Goal: Information Seeking & Learning: Learn about a topic

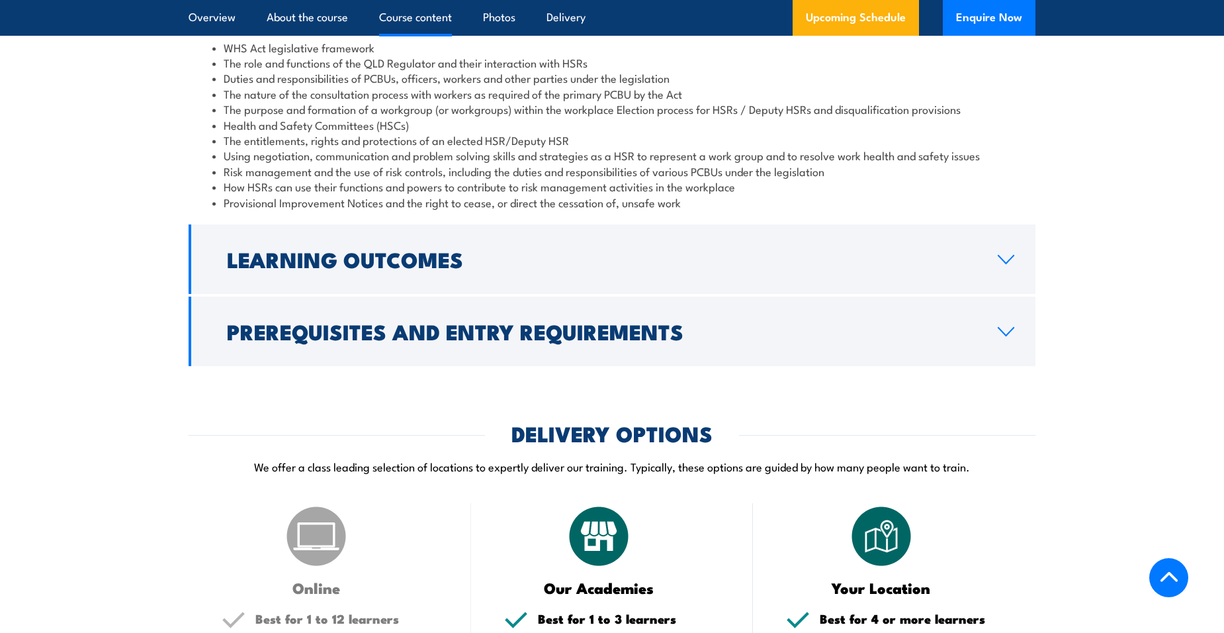
scroll to position [1390, 0]
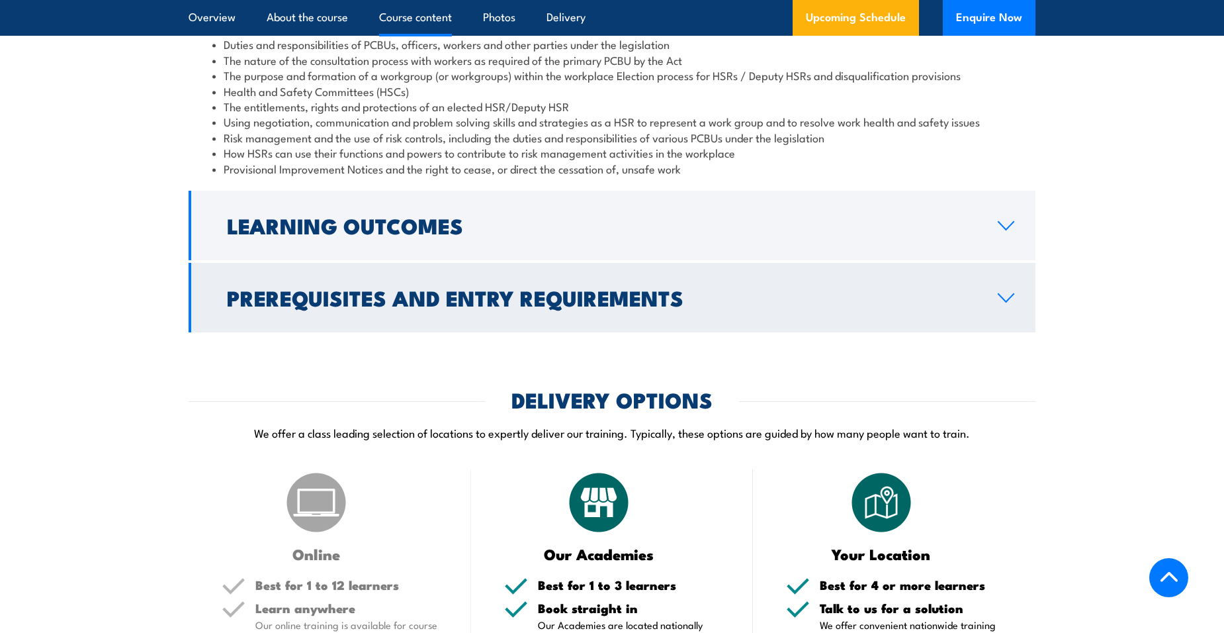
click at [1008, 303] on icon at bounding box center [1006, 297] width 18 height 11
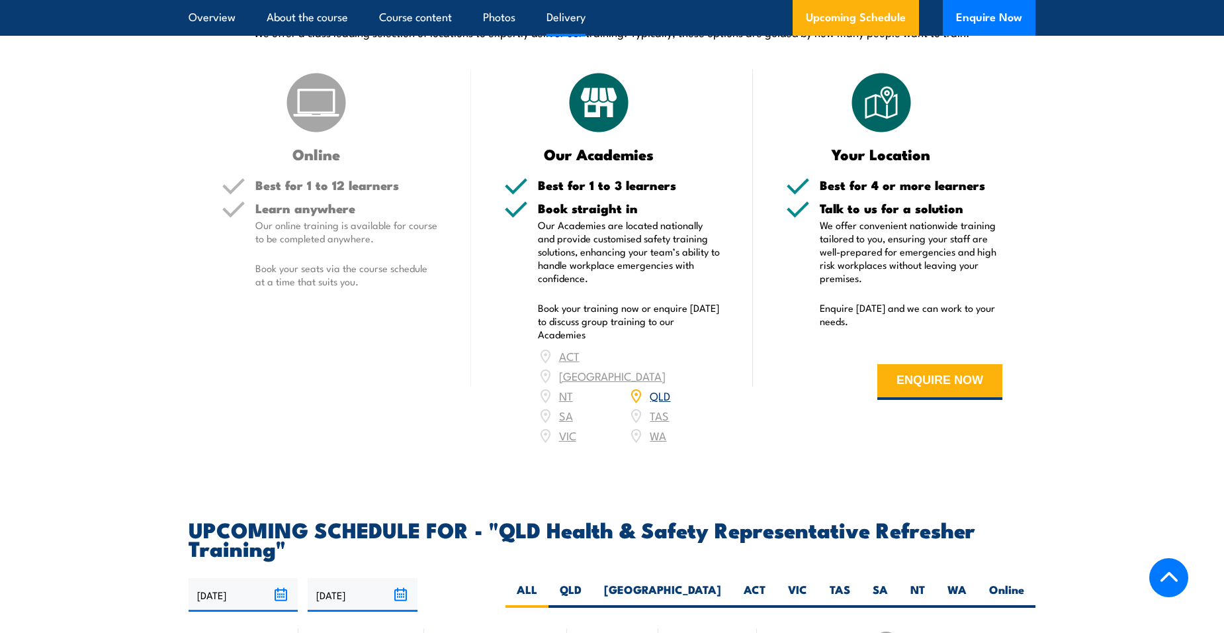
scroll to position [2382, 0]
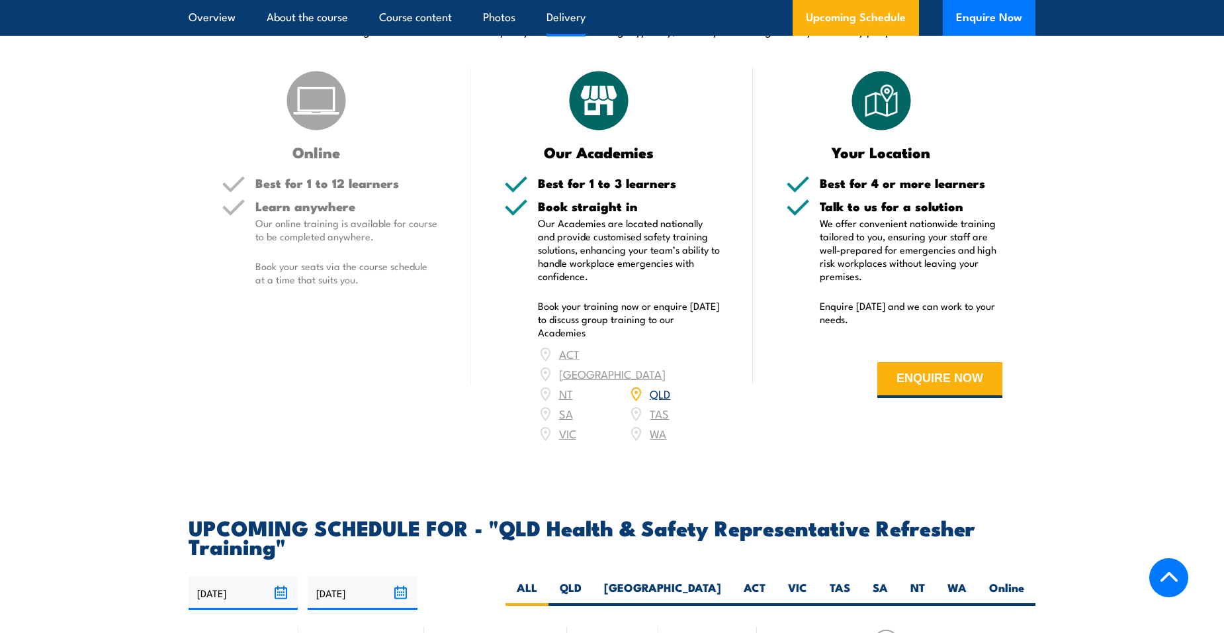
click at [662, 401] on link "QLD" at bounding box center [660, 393] width 21 height 16
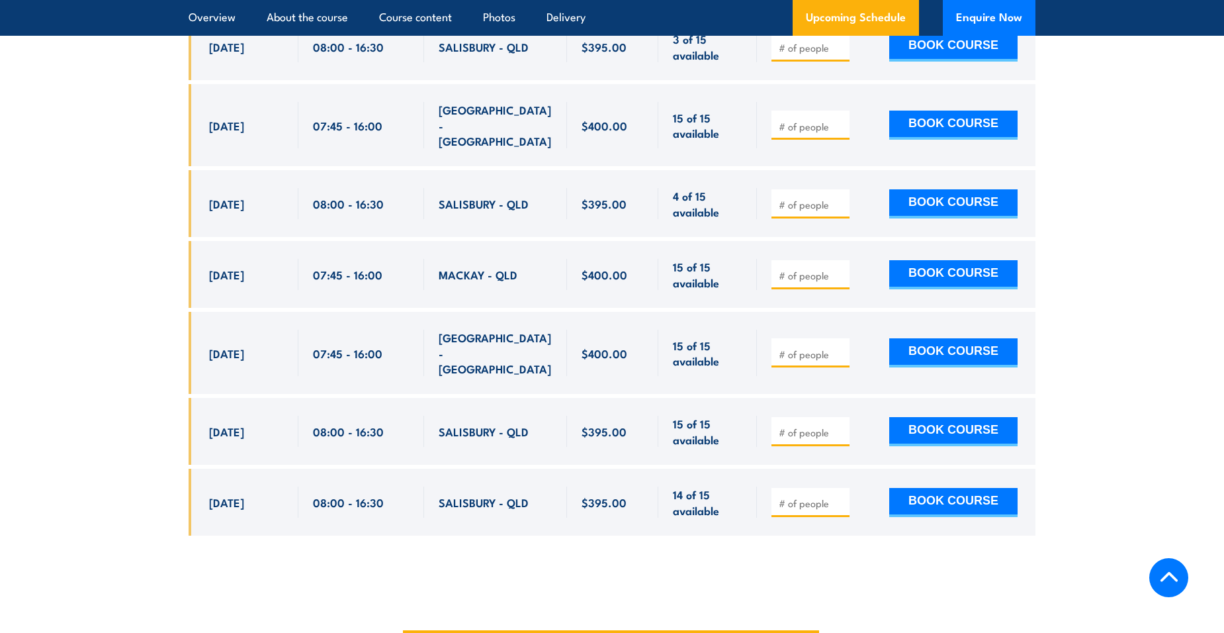
scroll to position [2783, 0]
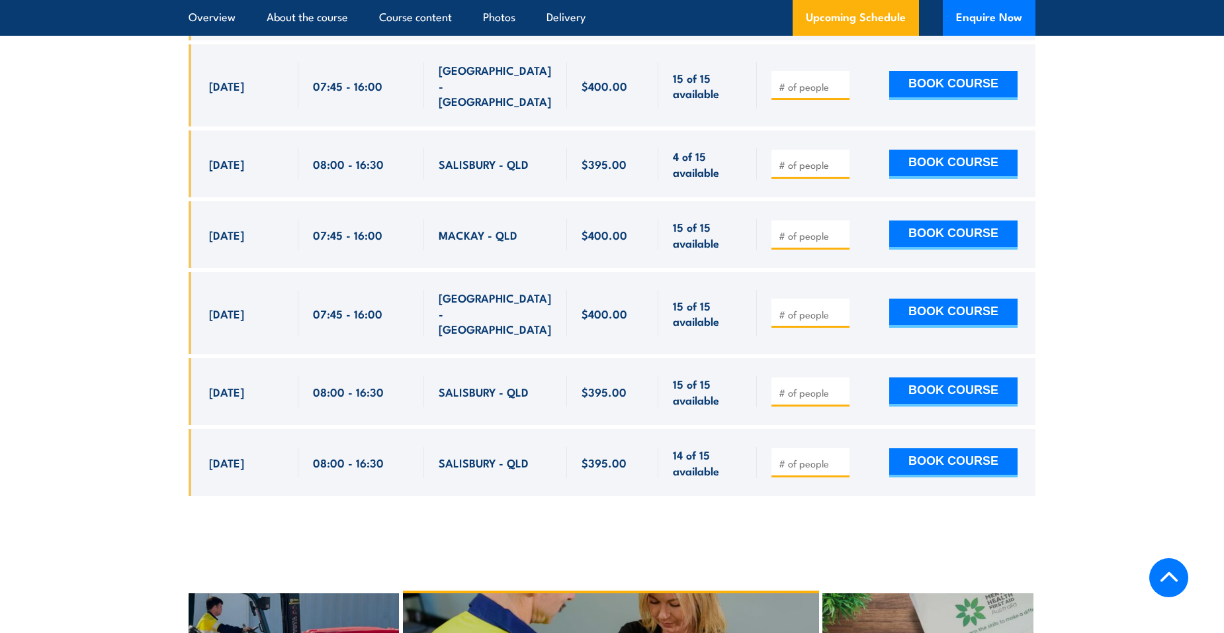
click at [111, 215] on section "UPCOMING SCHEDULE FOR - "QLD Health & Safety Representative Refresher Training"…" at bounding box center [612, 21] width 1224 height 990
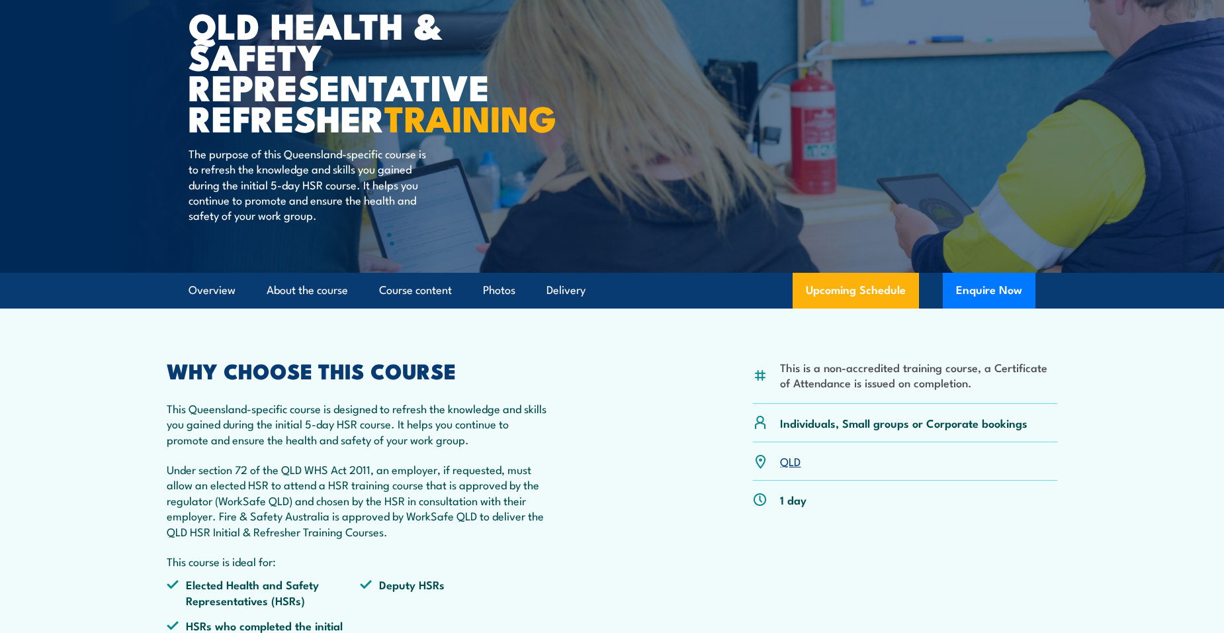
scroll to position [0, 0]
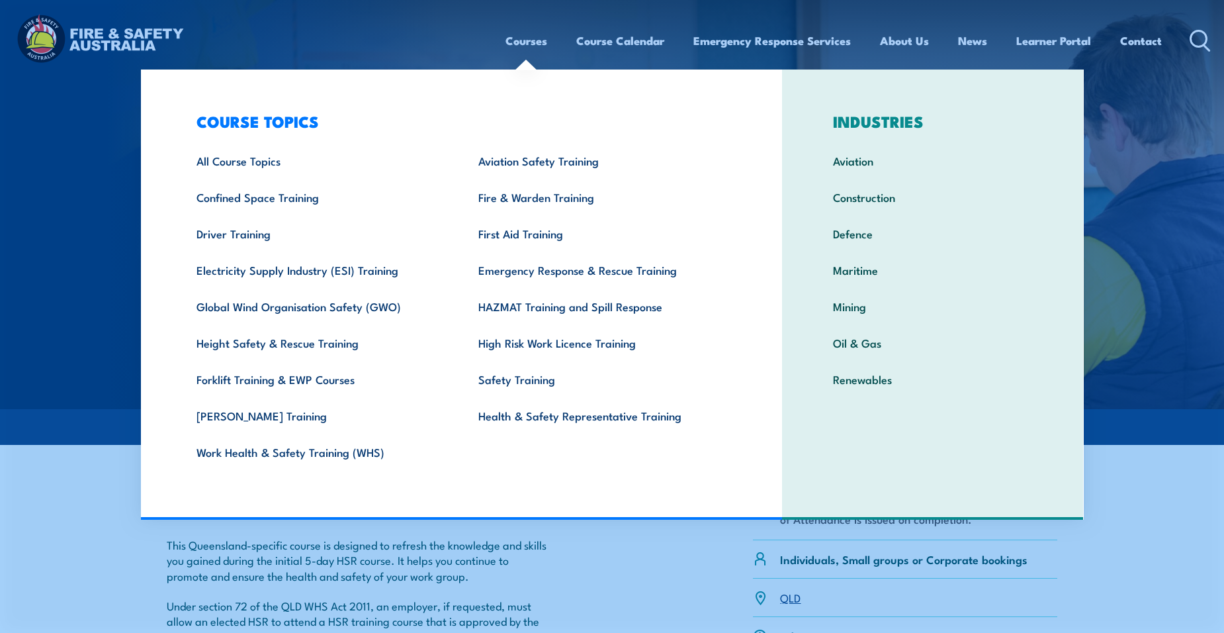
click at [240, 88] on div "COURSE TOPICS All Course Topics Aviation Safety Training Confined Space Trainin…" at bounding box center [462, 294] width 642 height 450
click at [265, 49] on div "Courses Course Calendar Emergency Response Services Services Overview Emergency…" at bounding box center [612, 40] width 1198 height 57
